Goal: Complete application form

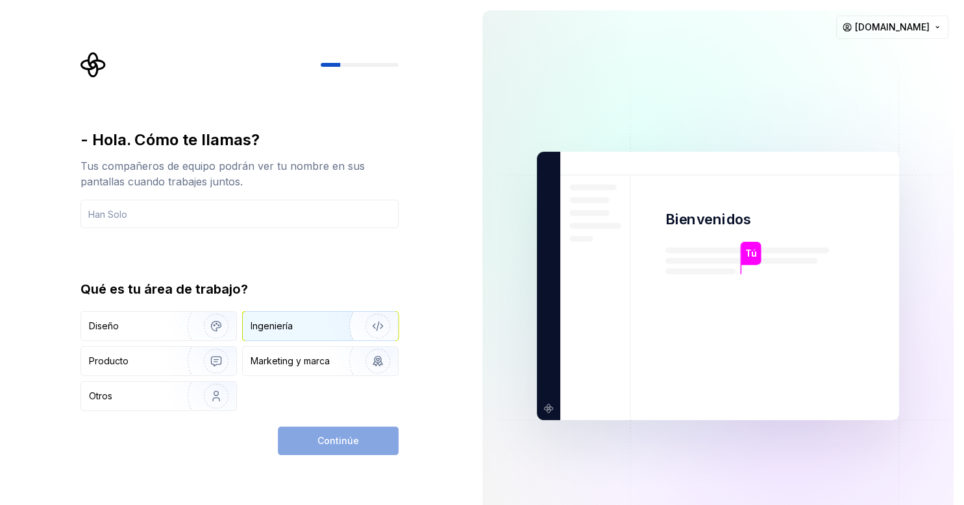
click at [292, 326] on div "Ingeniería" at bounding box center [271, 326] width 42 height 13
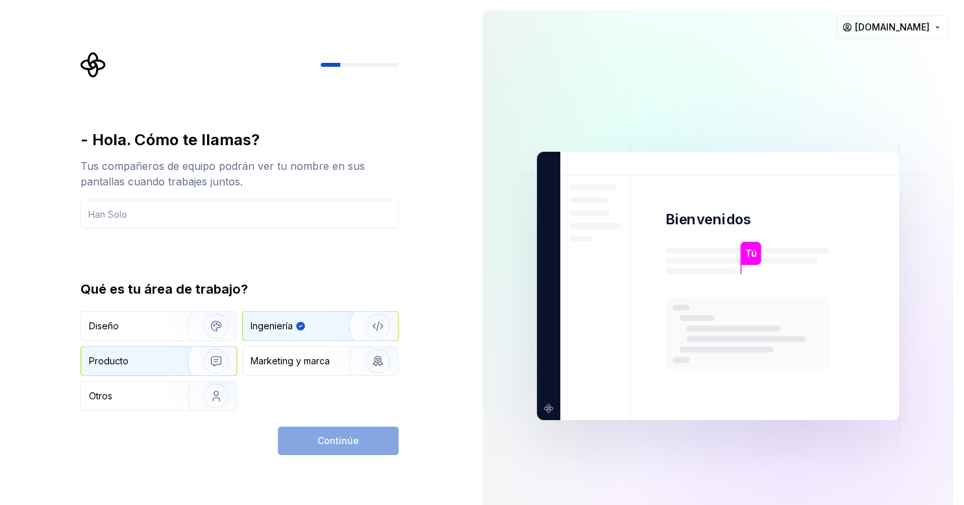
drag, startPoint x: 292, startPoint y: 326, endPoint x: 165, endPoint y: 350, distance: 129.6
click at [165, 350] on div "Diseño Ingeniería Producto Marketing y marca Otros" at bounding box center [239, 361] width 318 height 100
click at [149, 362] on div "Producto" at bounding box center [134, 361] width 91 height 13
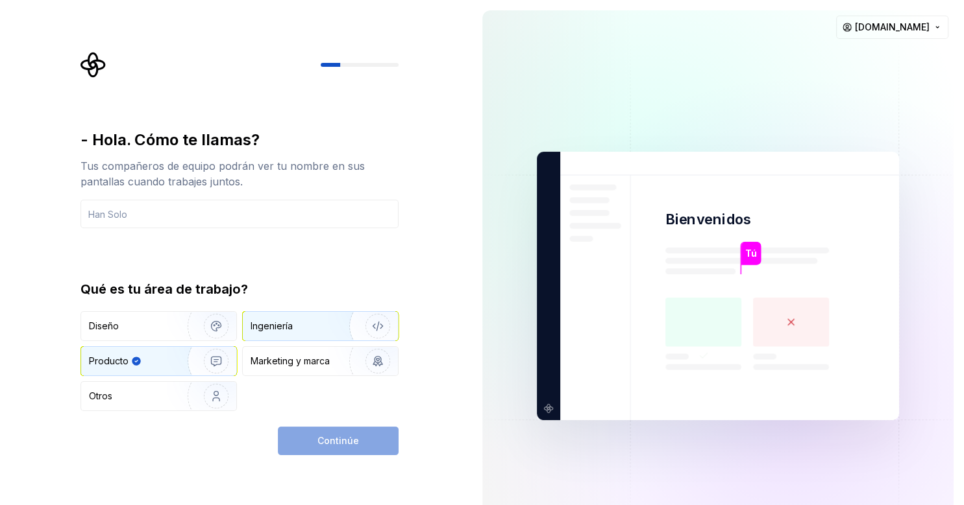
click at [279, 333] on div "Ingeniería" at bounding box center [320, 326] width 155 height 29
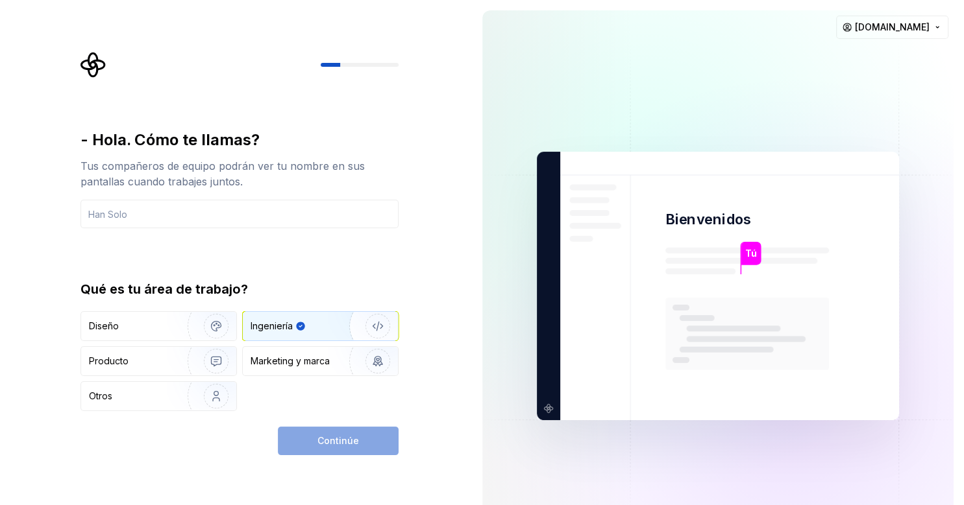
click at [332, 446] on div "Continúe" at bounding box center [338, 441] width 121 height 29
click at [140, 390] on div "Otros" at bounding box center [126, 396] width 75 height 13
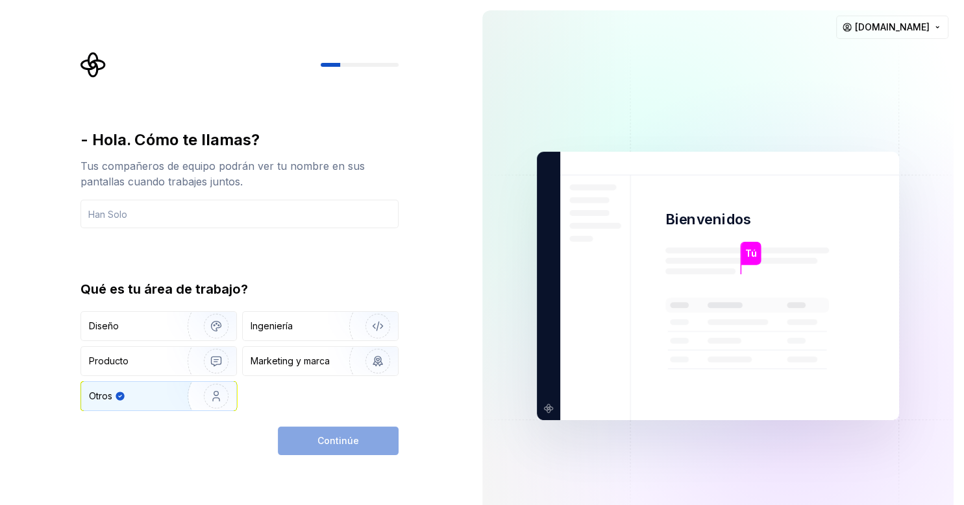
click at [352, 440] on div "Continúe" at bounding box center [338, 441] width 121 height 29
click at [292, 366] on div "Marketing y marca" at bounding box center [289, 361] width 79 height 13
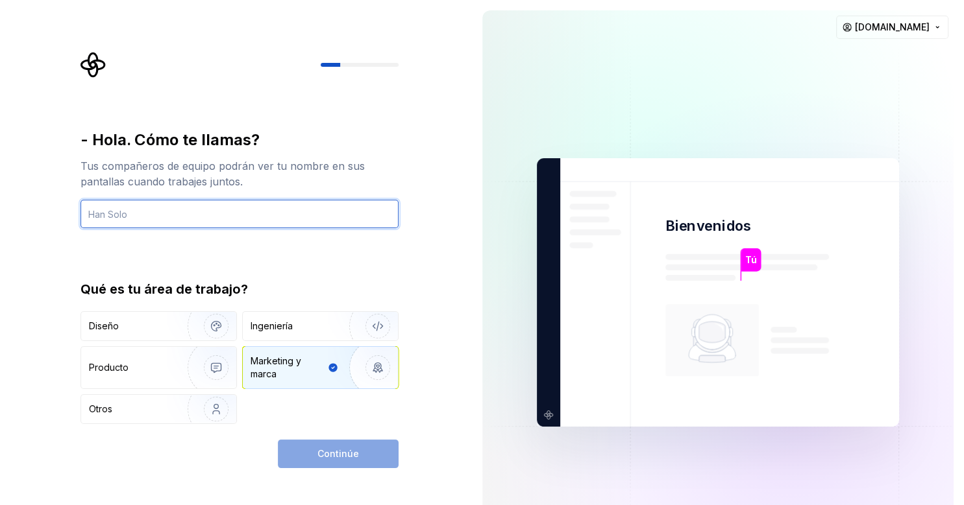
click at [206, 217] on input "text" at bounding box center [239, 214] width 318 height 29
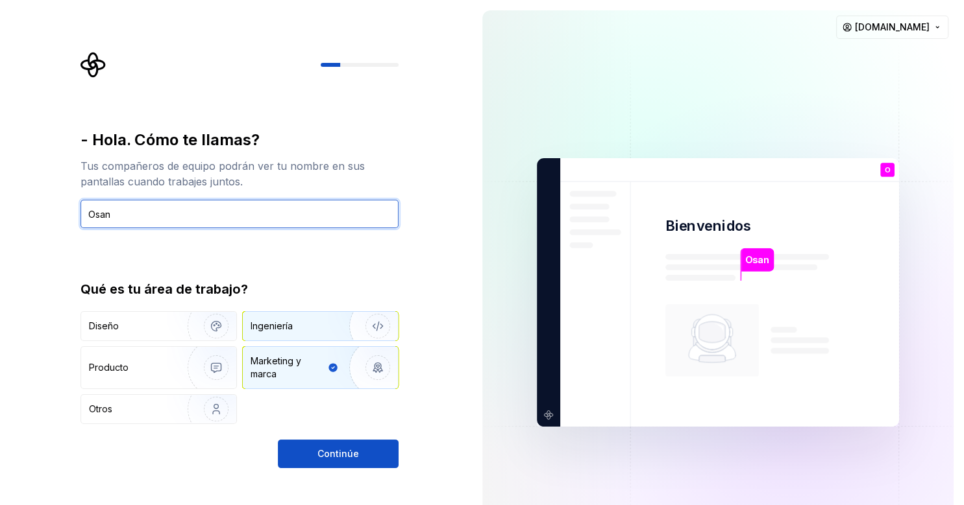
type input "Osan"
click at [297, 335] on div "Ingeniería" at bounding box center [320, 326] width 155 height 29
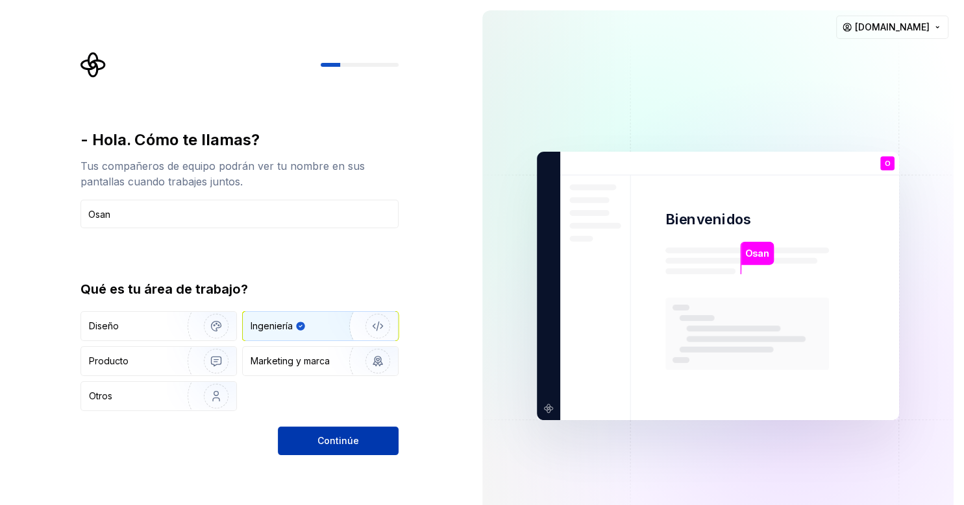
click at [326, 443] on span "Continúe" at bounding box center [338, 441] width 42 height 13
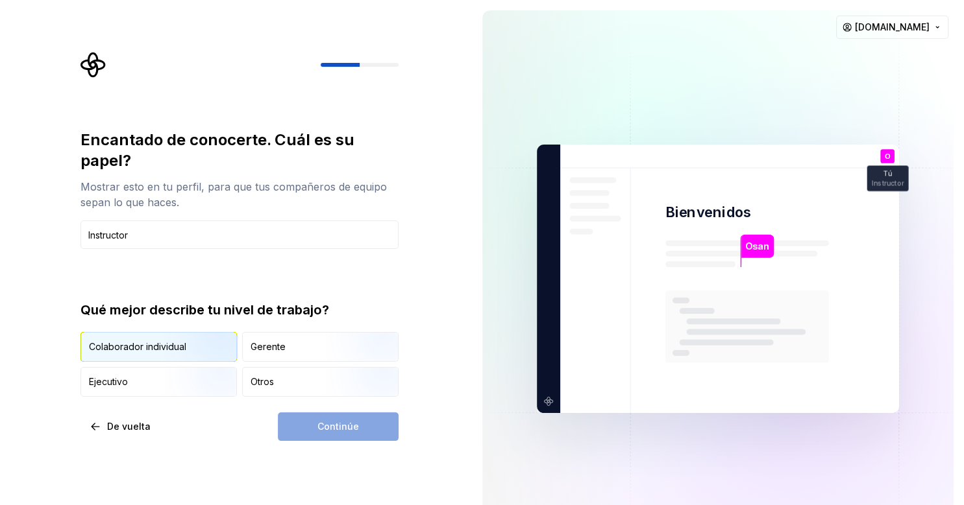
type input "Instructor"
click at [128, 345] on div "Colaborador individual" at bounding box center [137, 347] width 97 height 13
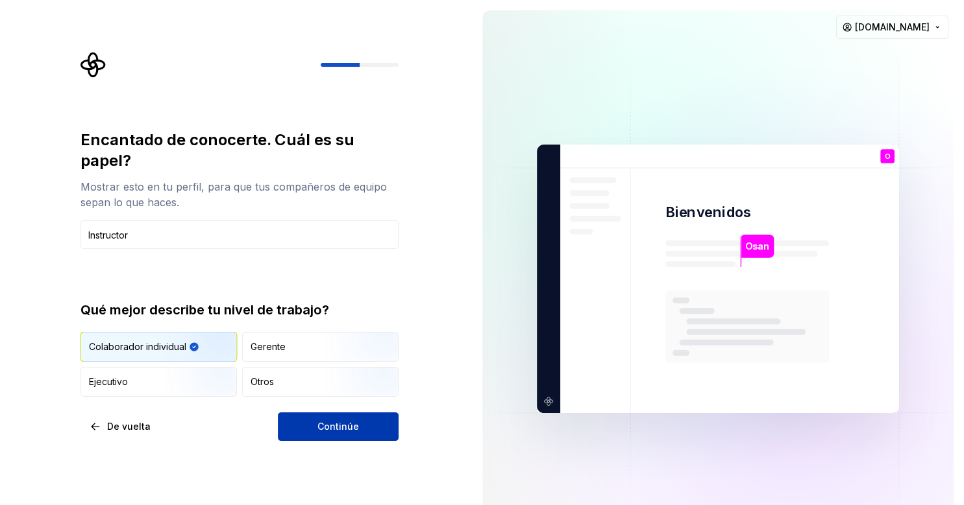
click at [325, 421] on span "Continúe" at bounding box center [338, 426] width 42 height 13
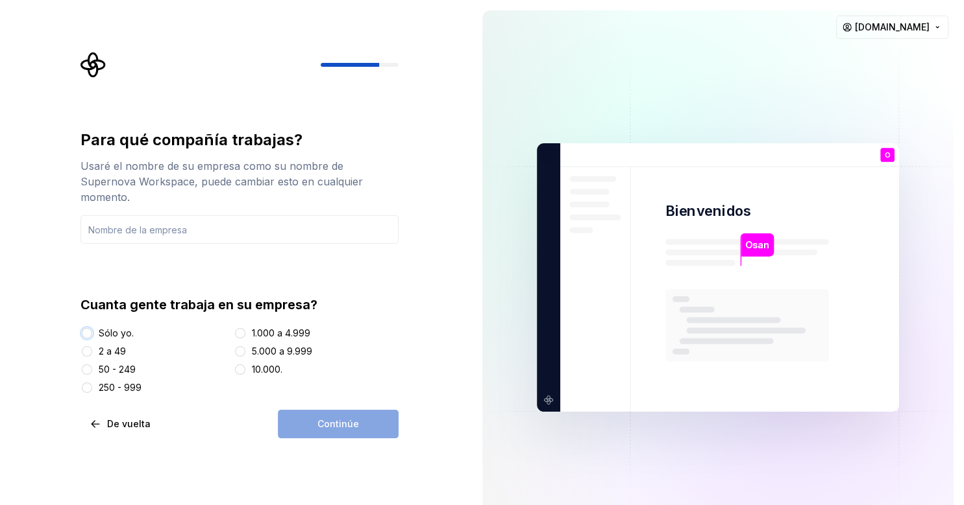
click at [86, 328] on button "Sólo yo." at bounding box center [87, 333] width 10 height 10
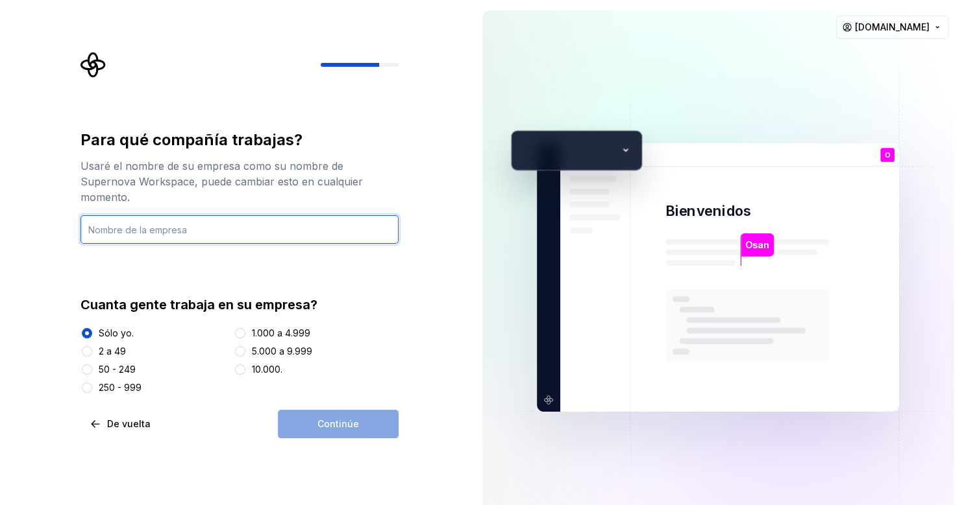
click at [197, 215] on input "text" at bounding box center [239, 229] width 318 height 29
click at [130, 215] on input "text" at bounding box center [239, 229] width 318 height 29
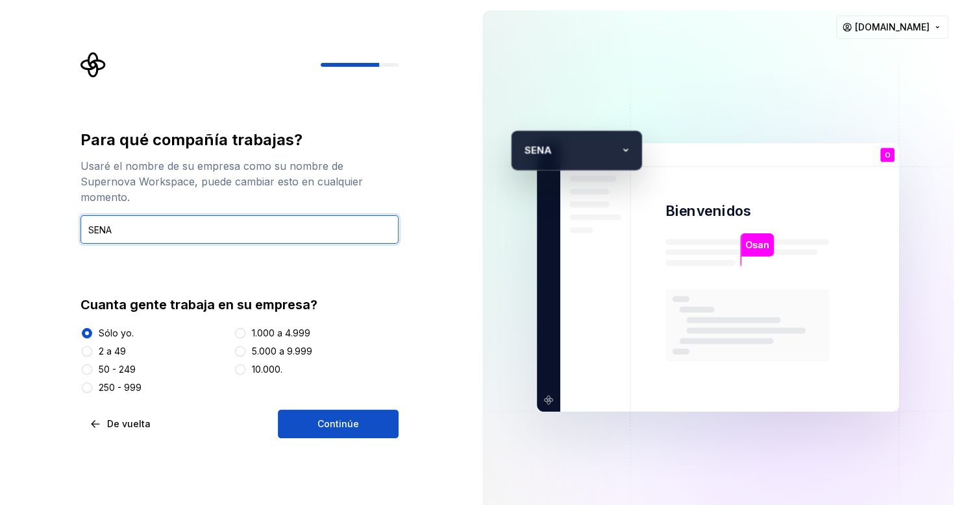
type input "SENA"
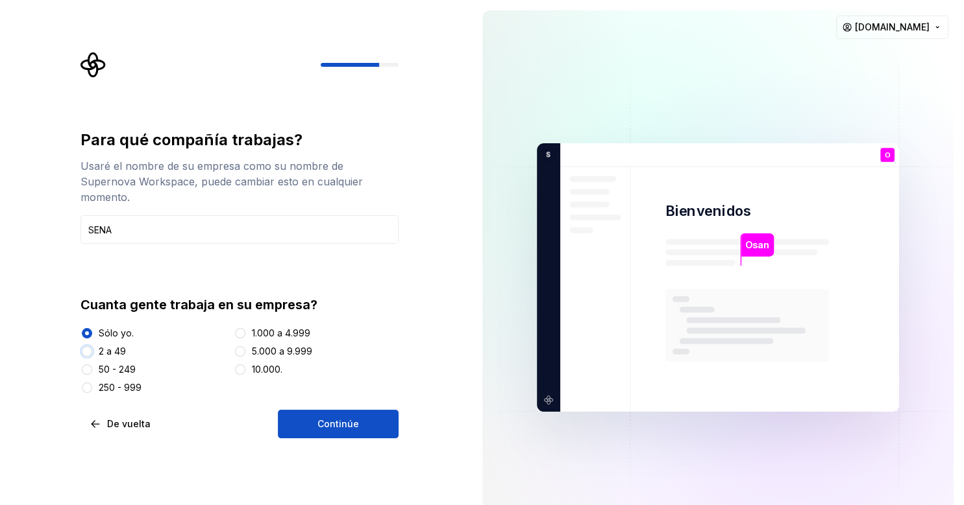
click at [86, 347] on button "2 a 49" at bounding box center [87, 352] width 10 height 10
click at [331, 410] on button "Continúe" at bounding box center [338, 424] width 121 height 29
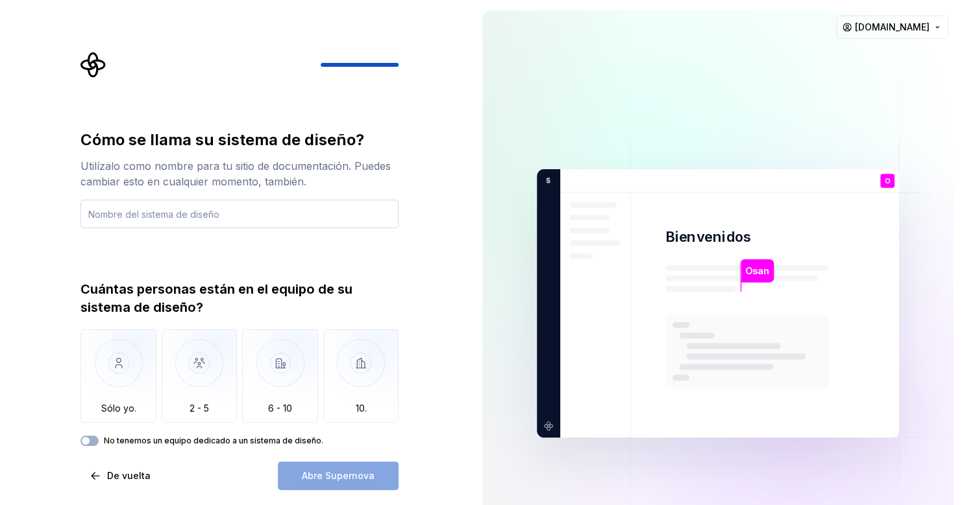
click at [208, 218] on input "text" at bounding box center [239, 214] width 318 height 29
click at [128, 376] on img "button" at bounding box center [118, 373] width 76 height 87
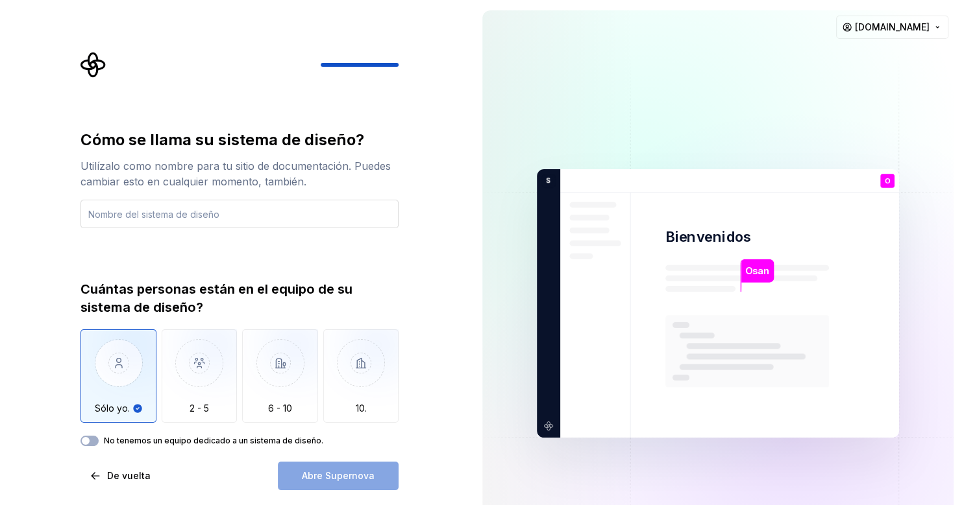
click at [202, 213] on input "text" at bounding box center [239, 214] width 318 height 29
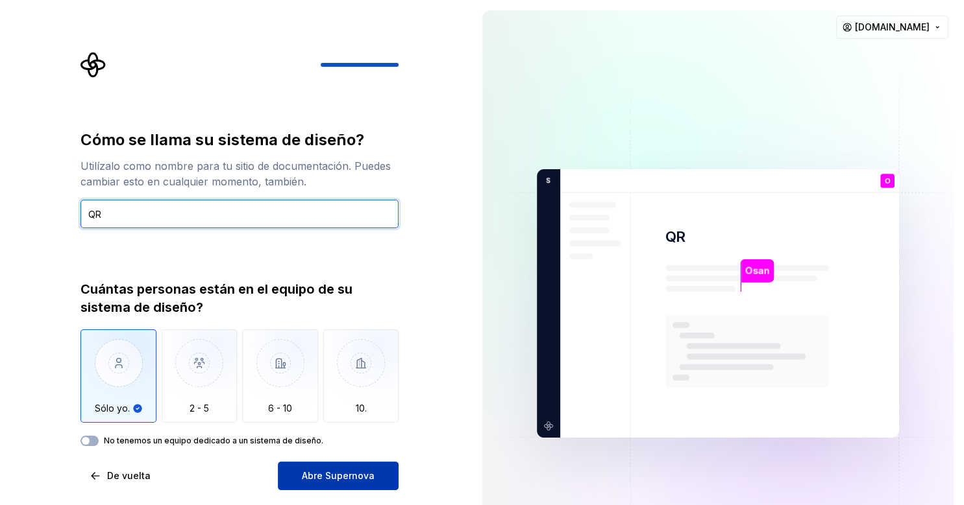
type input "QR"
click at [332, 476] on span "Abre Supernova" at bounding box center [338, 476] width 73 height 13
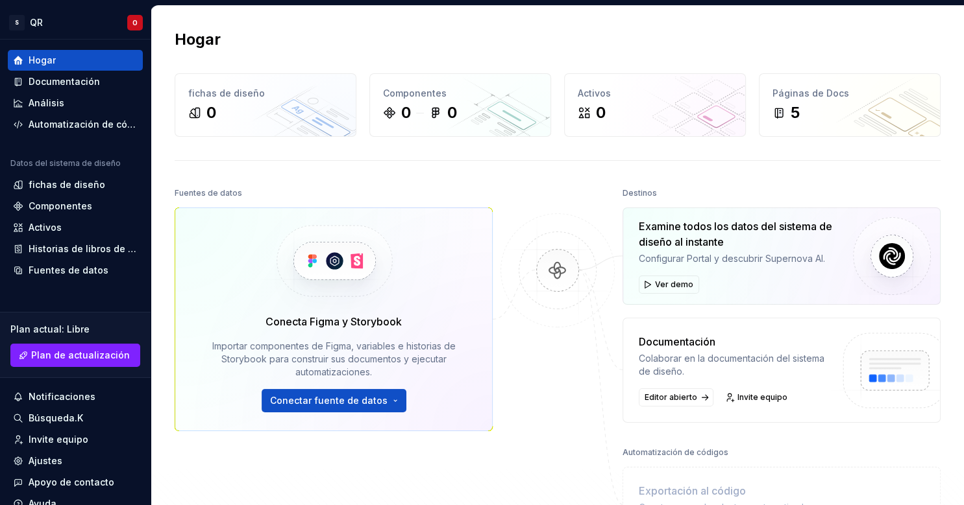
click at [415, 23] on div "[PERSON_NAME] fichas de diseño 0 Componentes 0 0 Activos 0 Páginas de Docs 5 Fu…" at bounding box center [557, 312] width 812 height 613
click at [61, 84] on div "Documentación" at bounding box center [64, 81] width 71 height 13
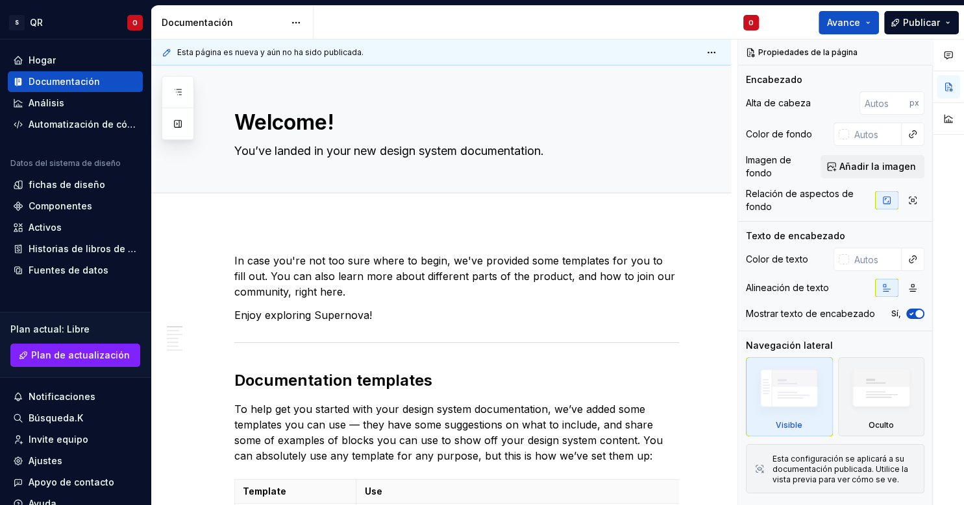
type textarea "*"
